Goal: Transaction & Acquisition: Book appointment/travel/reservation

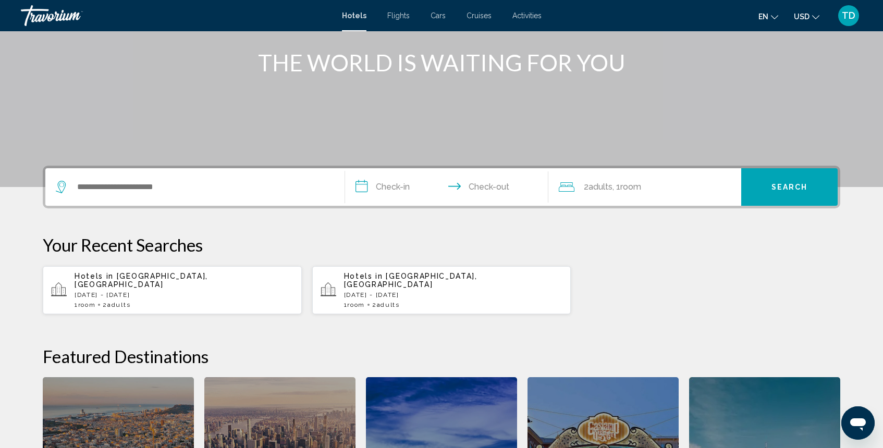
scroll to position [131, 0]
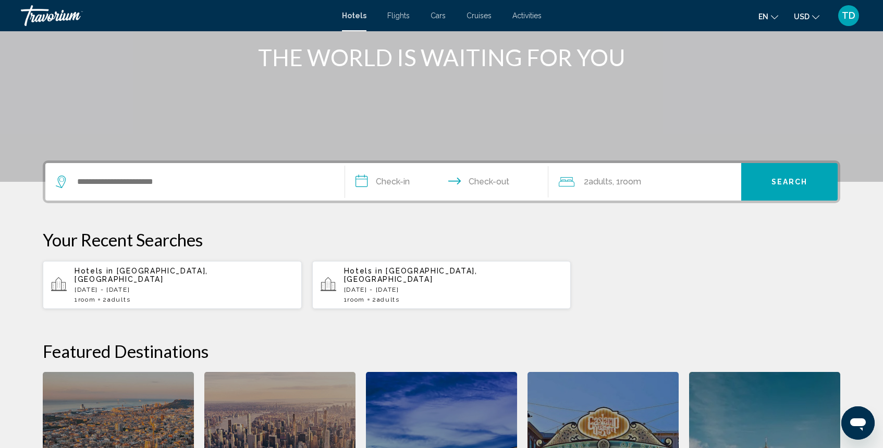
click at [128, 286] on p "[DATE] - [DATE]" at bounding box center [184, 289] width 219 height 7
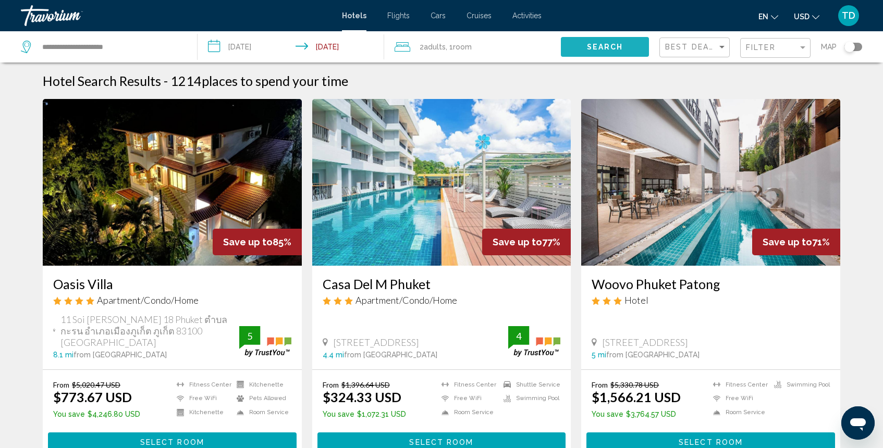
click at [603, 52] on button "Search" at bounding box center [605, 46] width 88 height 19
click at [614, 43] on span "Search" at bounding box center [605, 47] width 36 height 8
click at [595, 50] on span "Search" at bounding box center [605, 47] width 36 height 8
click at [759, 49] on span "Filter" at bounding box center [761, 47] width 30 height 8
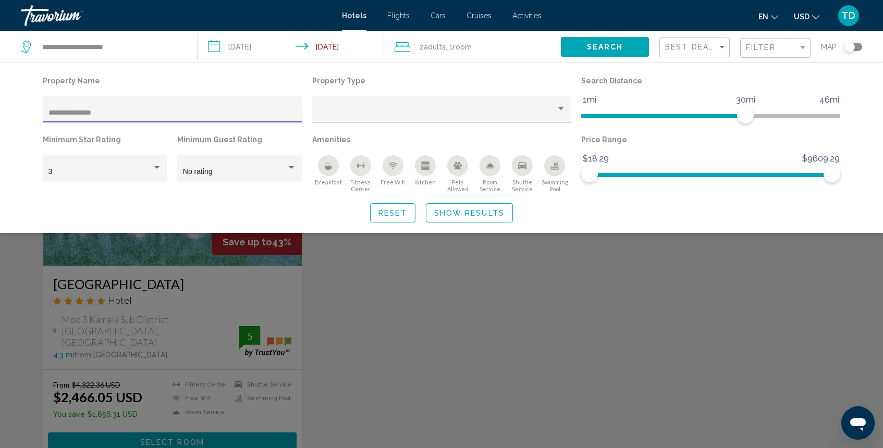
type input "**********"
click at [496, 216] on span "Show Results" at bounding box center [469, 213] width 70 height 8
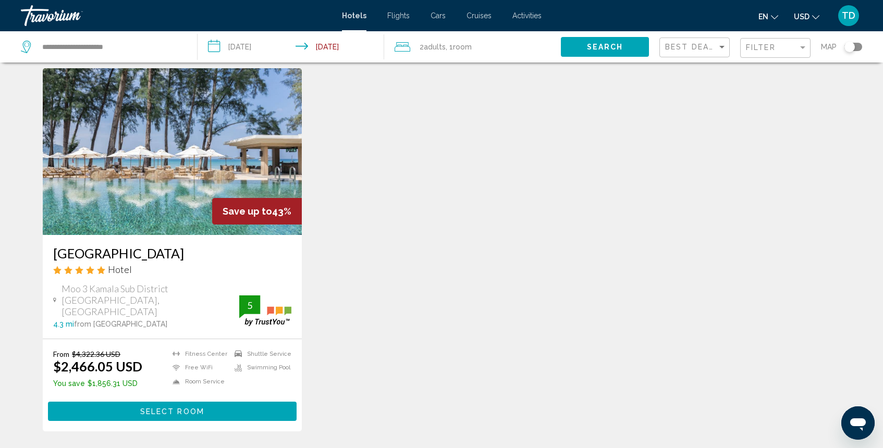
scroll to position [22, 0]
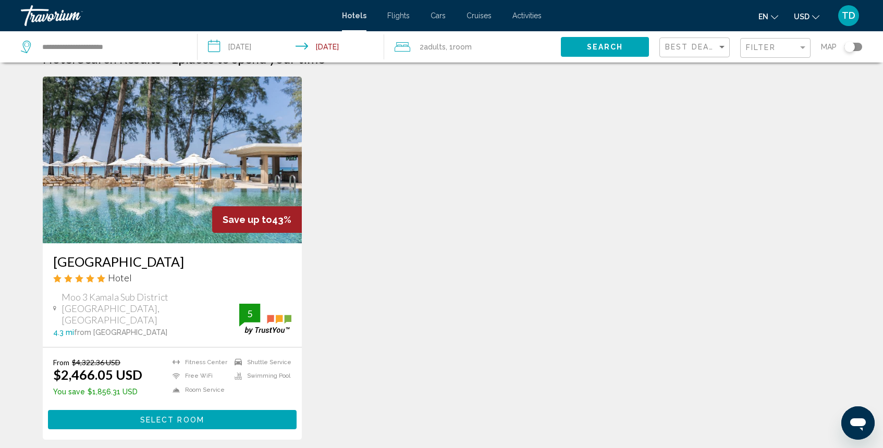
click at [184, 416] on span "Select Room" at bounding box center [172, 420] width 64 height 8
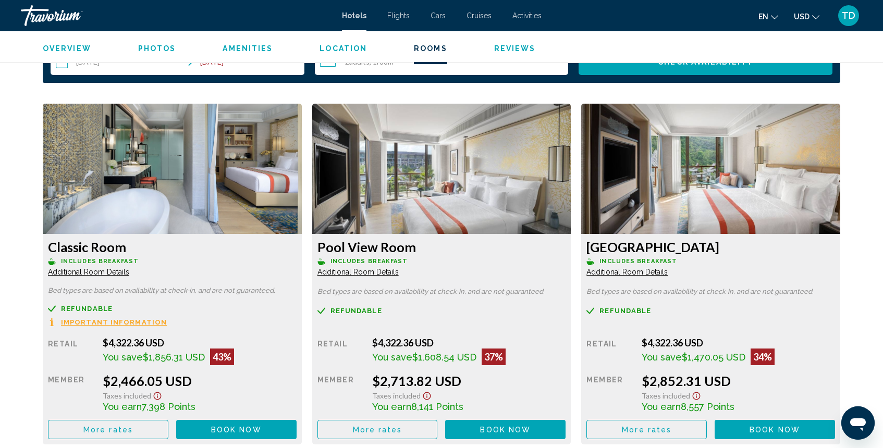
scroll to position [1332, 0]
